Goal: Task Accomplishment & Management: Manage account settings

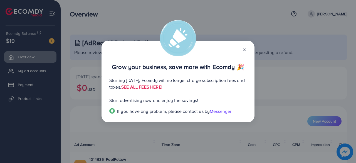
click at [245, 48] on icon at bounding box center [244, 50] width 4 height 4
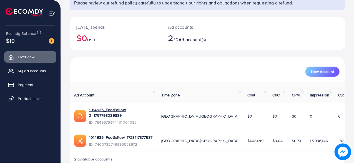
scroll to position [49, 0]
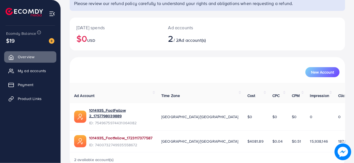
click at [114, 135] on link "1014935_Footfellow_1723117377587" at bounding box center [120, 138] width 63 height 6
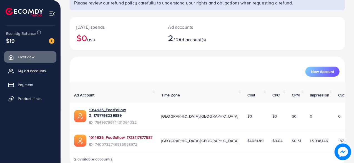
scroll to position [50, 0]
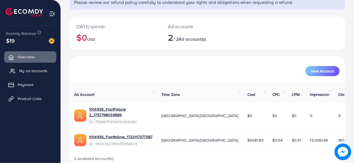
click at [34, 74] on link "My ad accounts" at bounding box center [30, 70] width 52 height 11
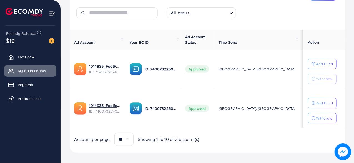
scroll to position [82, 0]
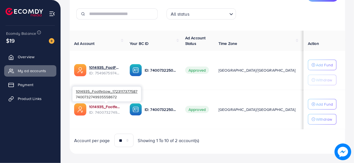
click at [100, 106] on link "1014935_Footfellow_1723117377587" at bounding box center [105, 107] width 32 height 6
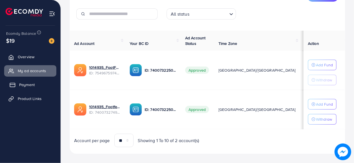
click at [27, 86] on span "Payment" at bounding box center [27, 85] width 16 height 6
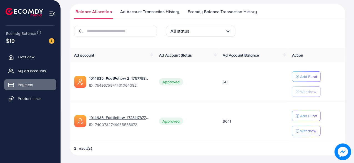
scroll to position [121, 0]
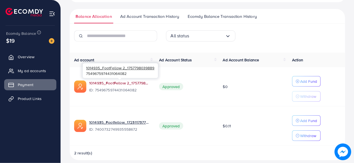
click at [129, 81] on link "1014935_FootFellow 2_1757798039889" at bounding box center [119, 83] width 61 height 6
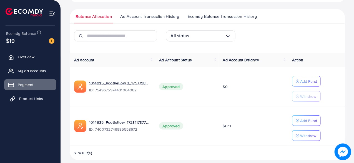
click at [41, 99] on span "Product Links" at bounding box center [31, 99] width 24 height 6
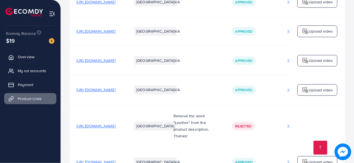
scroll to position [679, 0]
click at [54, 16] on img at bounding box center [52, 14] width 6 height 6
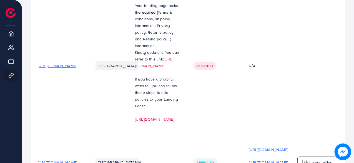
scroll to position [32, 0]
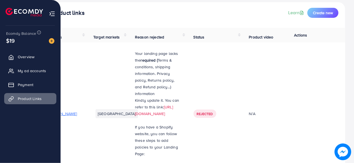
click at [52, 14] on img at bounding box center [52, 14] width 6 height 6
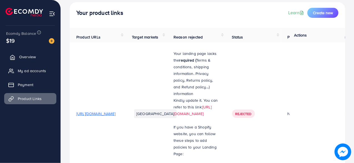
click at [26, 58] on span "Overview" at bounding box center [27, 57] width 17 height 6
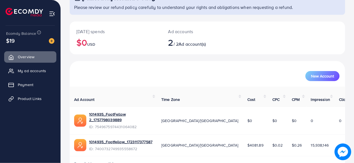
scroll to position [50, 0]
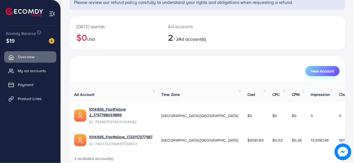
click at [323, 71] on span "New Account" at bounding box center [322, 71] width 23 height 4
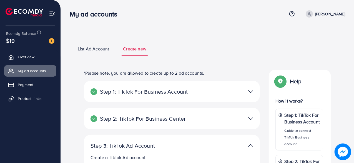
select select
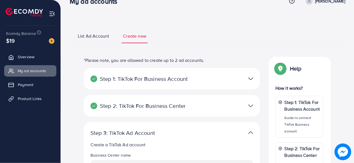
scroll to position [14, 0]
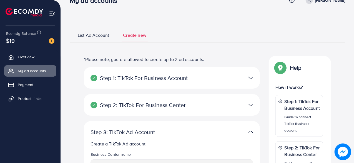
click at [252, 81] on img at bounding box center [250, 78] width 5 height 8
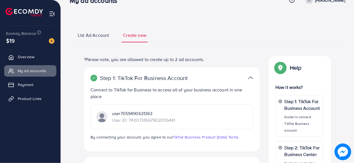
click at [252, 79] on img at bounding box center [250, 78] width 5 height 8
click at [251, 75] on img at bounding box center [250, 78] width 5 height 8
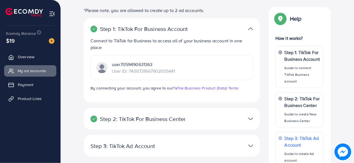
scroll to position [83, 0]
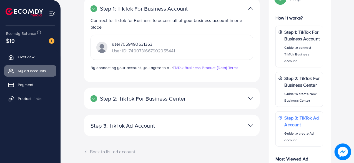
click at [251, 99] on img at bounding box center [250, 98] width 5 height 8
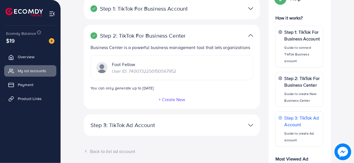
click at [250, 34] on img at bounding box center [250, 35] width 5 height 8
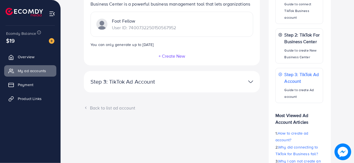
scroll to position [153, 0]
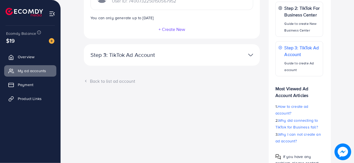
click at [251, 54] on img at bounding box center [250, 55] width 5 height 8
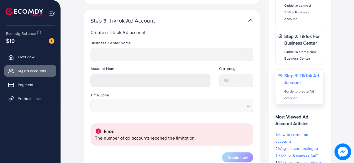
scroll to position [124, 0]
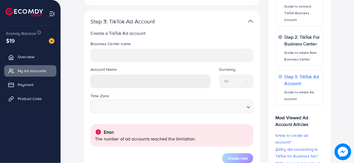
click at [252, 20] on img at bounding box center [250, 21] width 5 height 8
click at [14, 57] on icon at bounding box center [13, 57] width 6 height 6
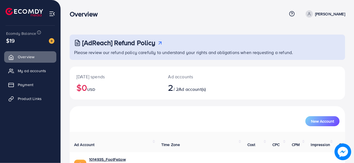
click at [253, 51] on p "Please review our refund policy carefully to understand your rights and obligat…" at bounding box center [208, 52] width 268 height 7
click at [311, 15] on icon at bounding box center [310, 14] width 4 height 4
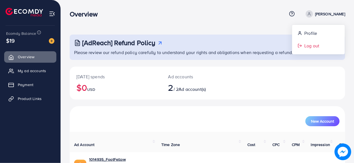
click at [311, 49] on span "Log out" at bounding box center [311, 45] width 15 height 7
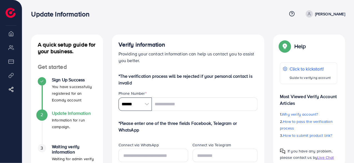
click at [149, 101] on input "******" at bounding box center [135, 103] width 33 height 13
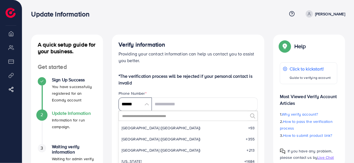
scroll to position [2579, 0]
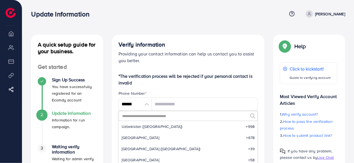
click at [151, 115] on input "text" at bounding box center [185, 115] width 126 height 9
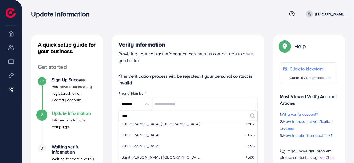
scroll to position [0, 0]
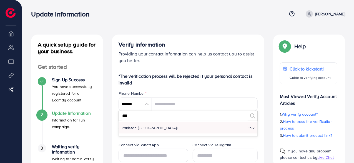
type input "***"
click at [150, 124] on li "Pakistan (‫پاکستان‬‎) +92" at bounding box center [188, 127] width 139 height 11
type input "******"
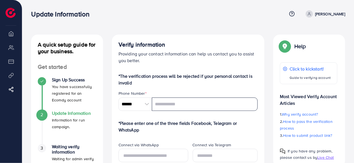
click at [174, 103] on input "tel" at bounding box center [205, 103] width 106 height 13
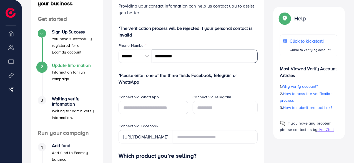
scroll to position [48, 0]
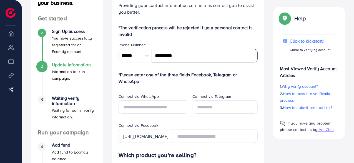
type input "**********"
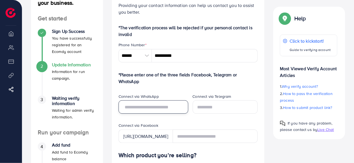
click at [170, 105] on input "text" at bounding box center [154, 106] width 70 height 13
type input "**********"
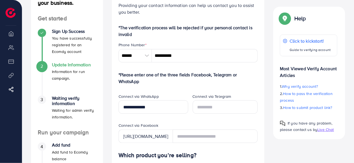
click at [173, 136] on div "https://www.facebook.com/" at bounding box center [146, 135] width 54 height 13
click at [173, 134] on div "https://www.facebook.com/" at bounding box center [146, 135] width 54 height 13
drag, startPoint x: 178, startPoint y: 134, endPoint x: 118, endPoint y: 139, distance: 59.7
click at [197, 127] on div "Connect via Facebook" at bounding box center [188, 125] width 139 height 7
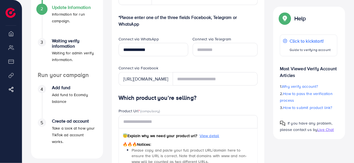
scroll to position [147, 0]
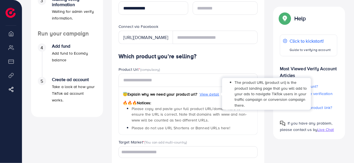
click at [213, 93] on span "View detail" at bounding box center [210, 94] width 20 height 6
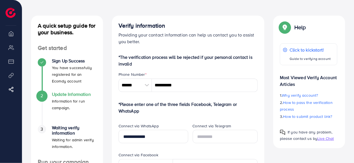
scroll to position [22, 0]
